Goal: Transaction & Acquisition: Purchase product/service

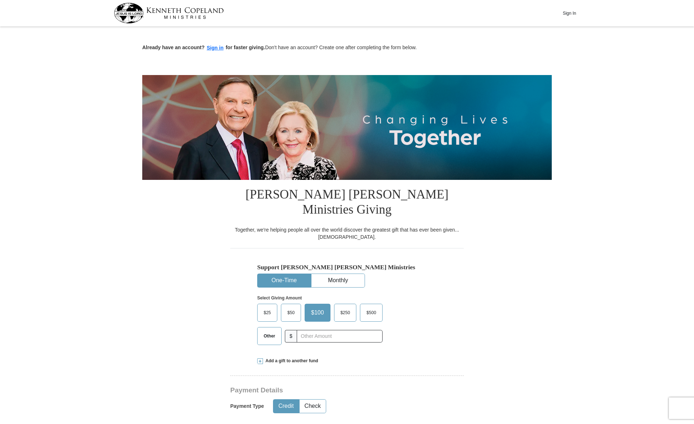
click at [264, 358] on span "Add a gift to another fund" at bounding box center [290, 361] width 55 height 6
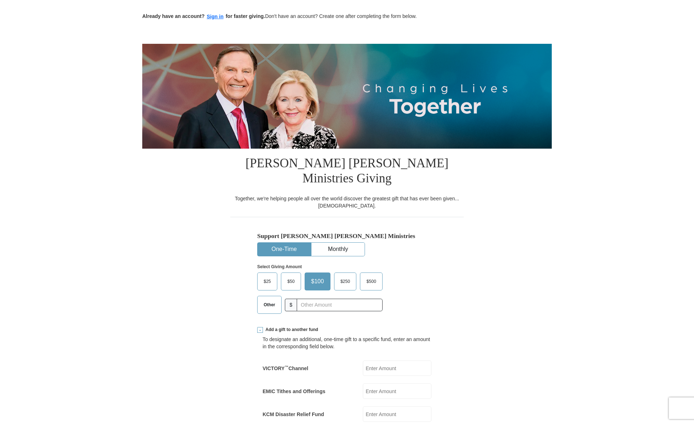
scroll to position [72, 0]
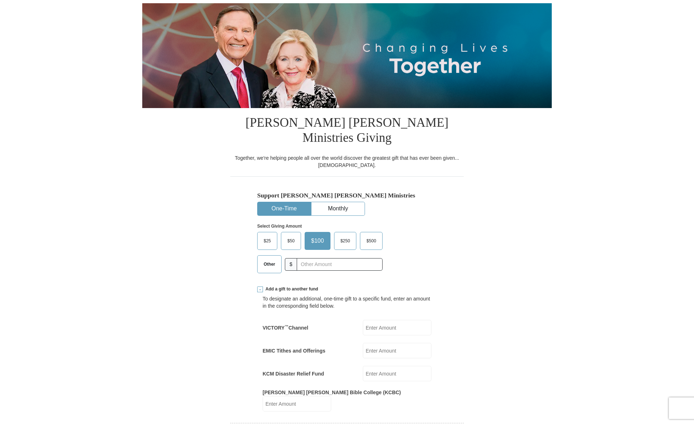
click at [270, 259] on span "Other" at bounding box center [269, 264] width 19 height 11
click at [0, 0] on input "Other" at bounding box center [0, 0] width 0 height 0
click at [382, 343] on input "EMIC Tithes and Offerings" at bounding box center [397, 350] width 69 height 15
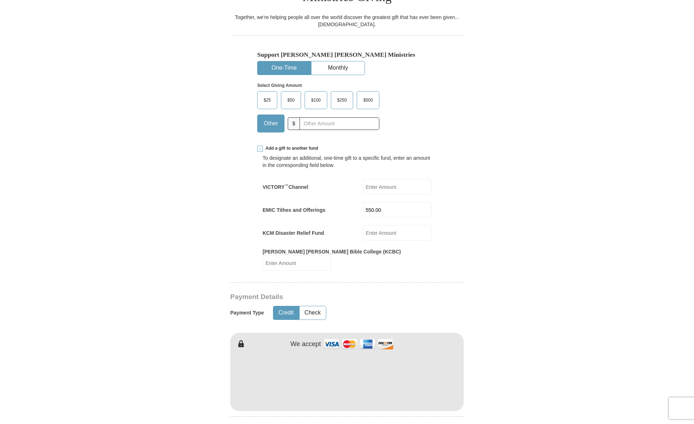
scroll to position [215, 0]
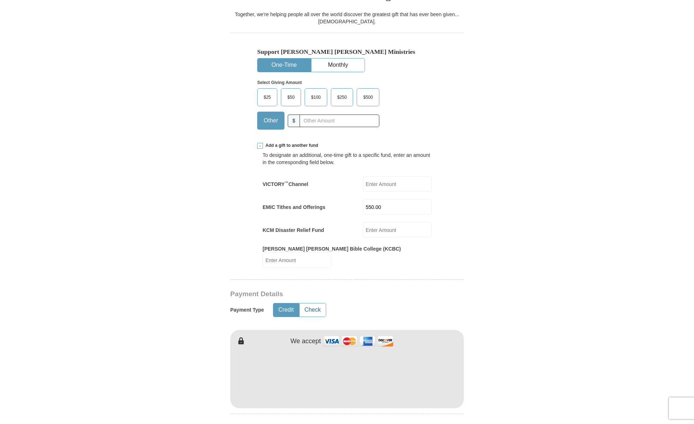
type input "550.00"
drag, startPoint x: 309, startPoint y: 285, endPoint x: 329, endPoint y: 298, distance: 23.9
click at [309, 303] on button "Check" at bounding box center [312, 309] width 26 height 13
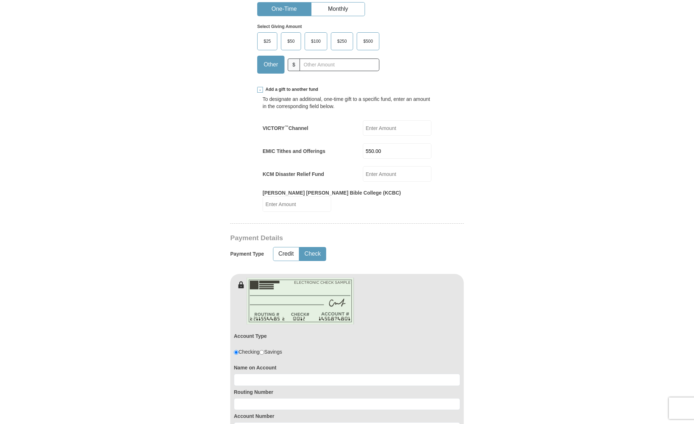
scroll to position [395, 0]
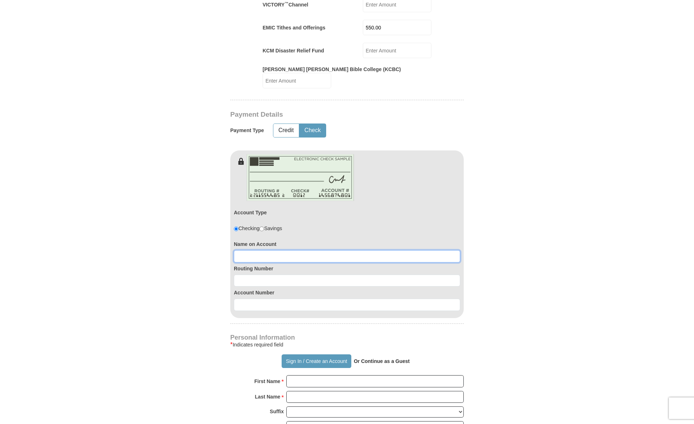
click at [309, 250] on input at bounding box center [347, 256] width 226 height 12
type input "Melynda Smith"
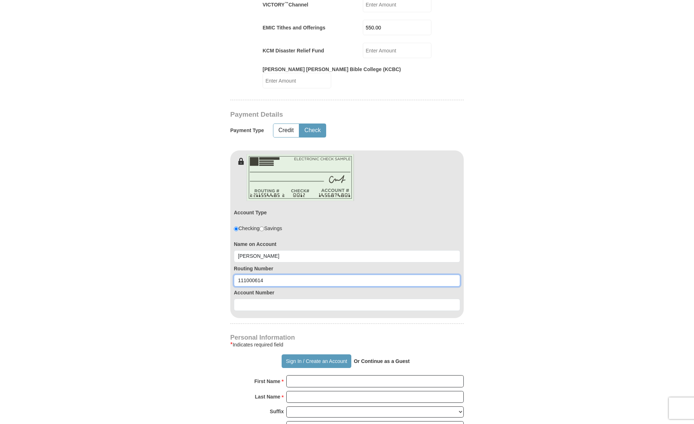
type input "111000614"
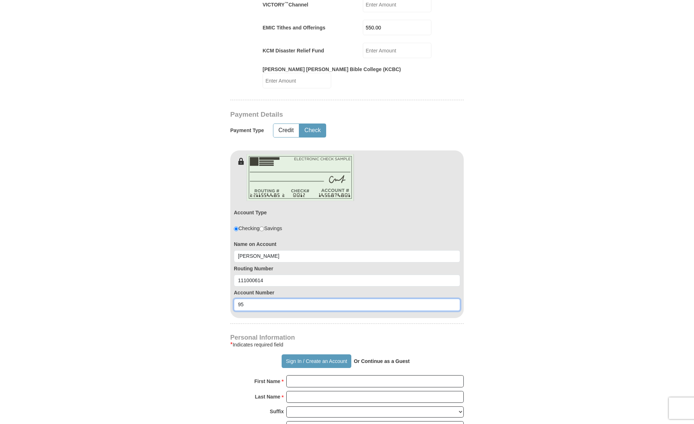
type input "9"
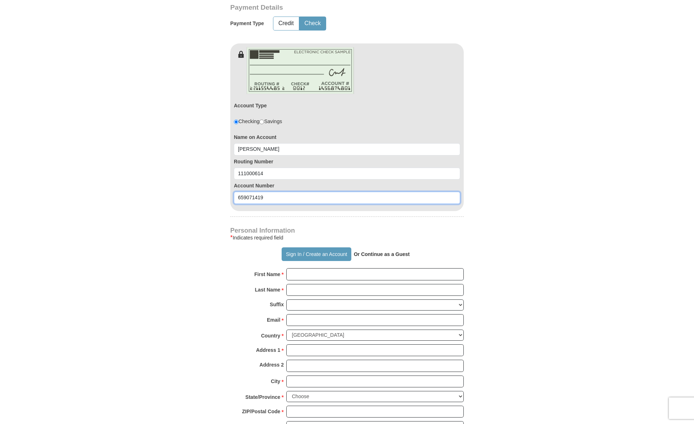
scroll to position [503, 0]
type input "659071419"
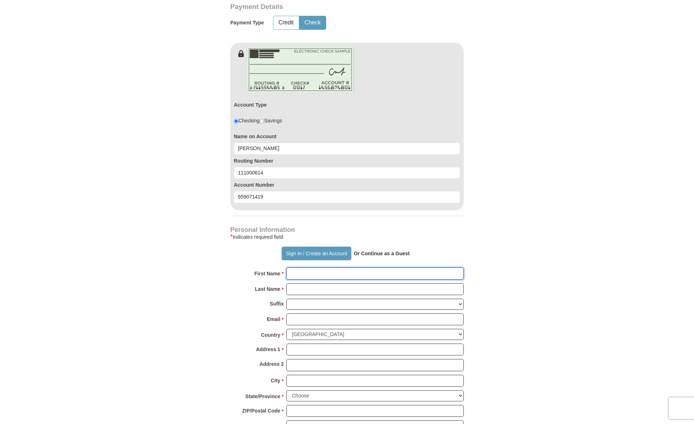
click at [299, 268] on input "First Name *" at bounding box center [374, 274] width 177 height 12
type input "Melynda"
type input "Smith"
type input "ssmith3207@aol.com"
type input "7030 Hunters Ridge Drive"
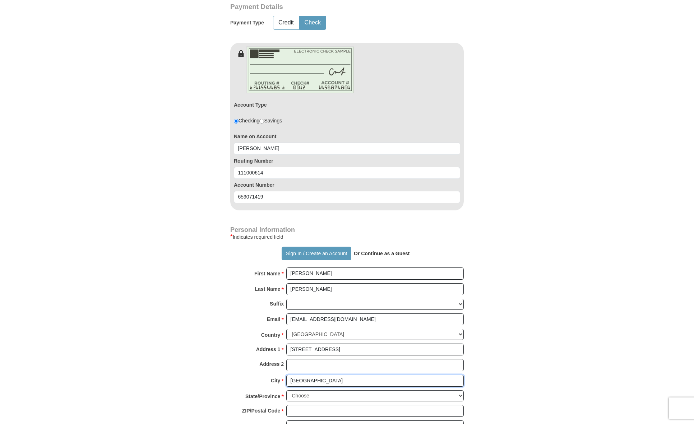
type input "Dallas"
select select "TX"
type input "75248"
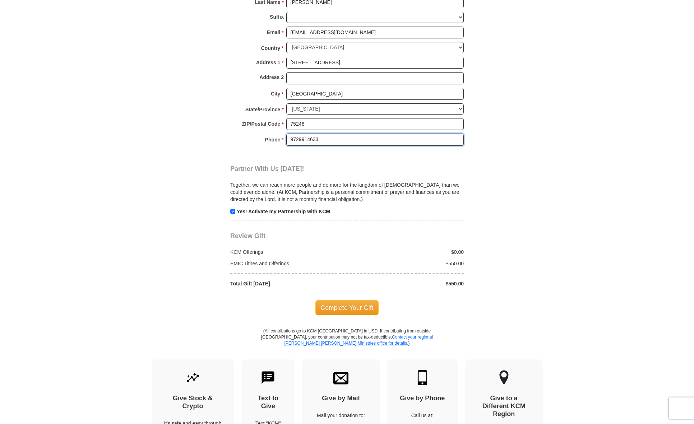
scroll to position [790, 0]
type input "9729914633"
click at [340, 300] on span "Complete Your Gift" at bounding box center [347, 307] width 64 height 15
